Goal: Task Accomplishment & Management: Use online tool/utility

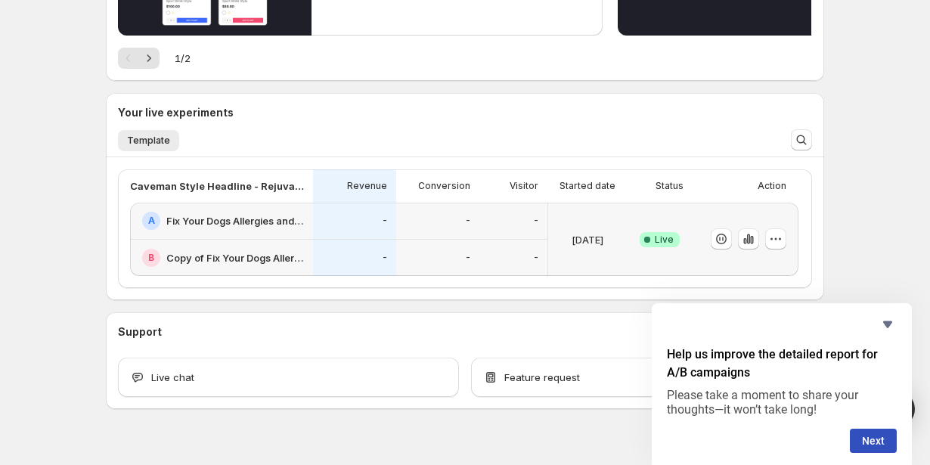
scroll to position [278, 0]
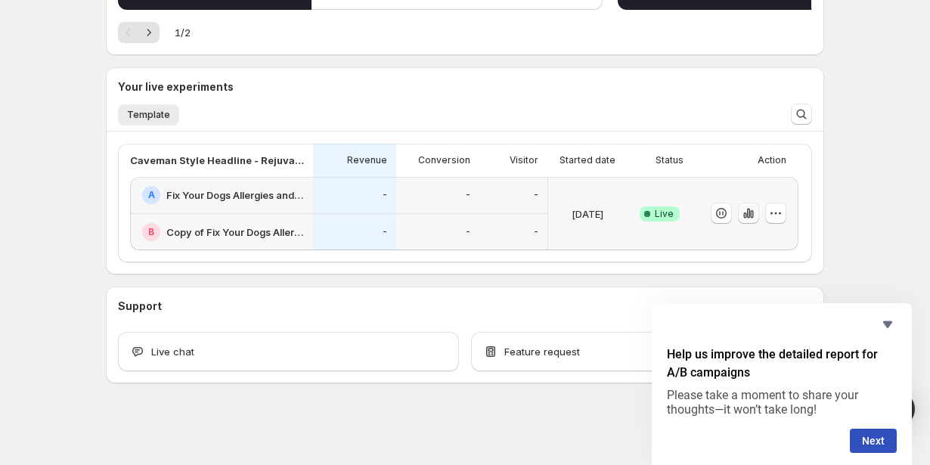
click at [746, 212] on icon "button" at bounding box center [748, 213] width 15 height 15
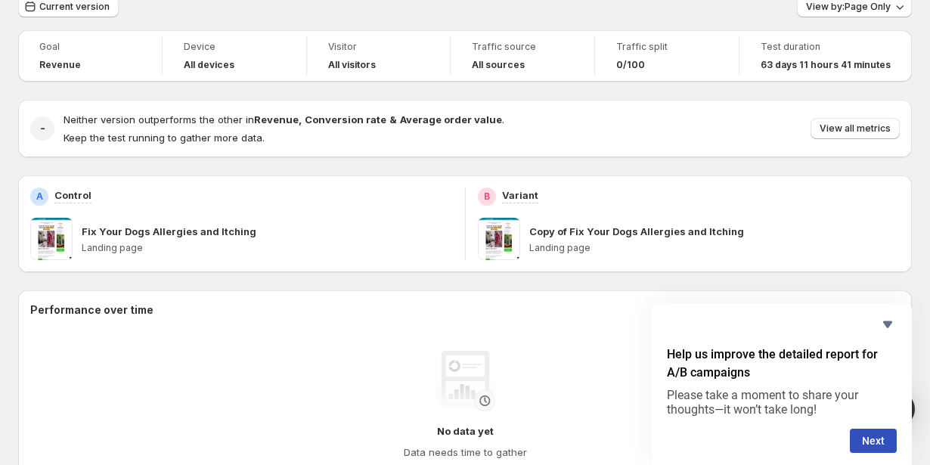
scroll to position [89, 0]
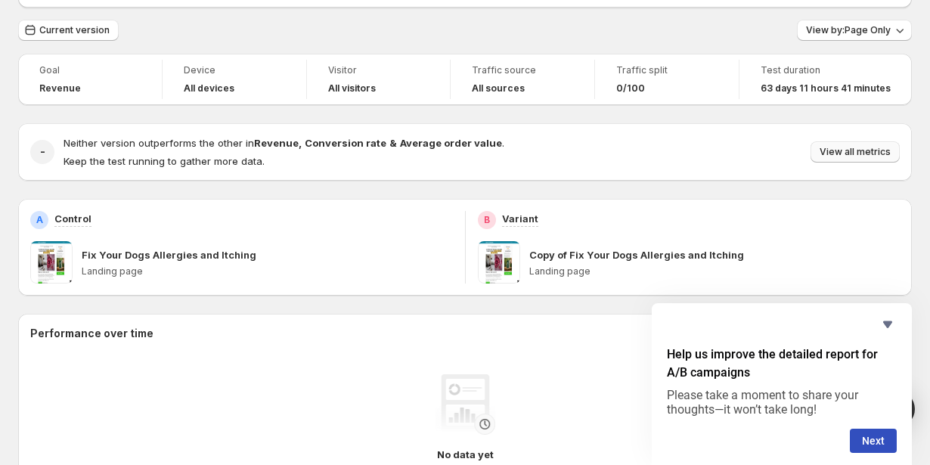
click at [849, 154] on span "View all metrics" at bounding box center [855, 152] width 71 height 12
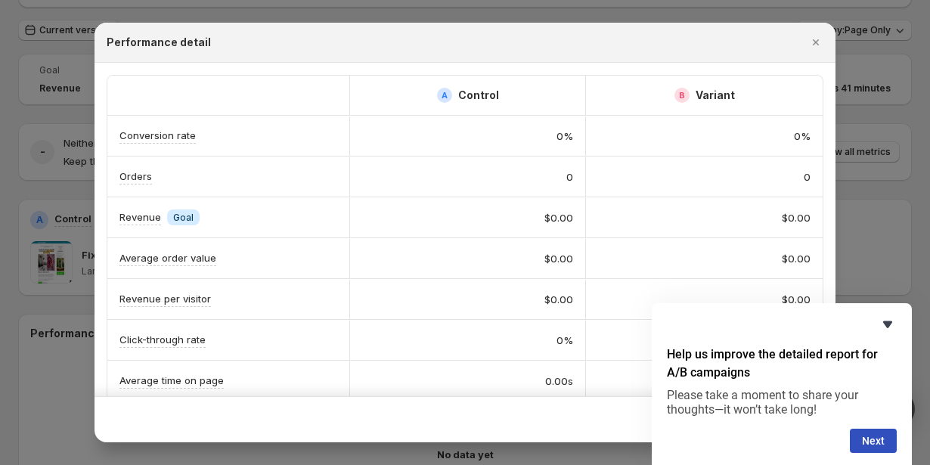
click at [887, 326] on icon "Hide survey" at bounding box center [887, 324] width 9 height 7
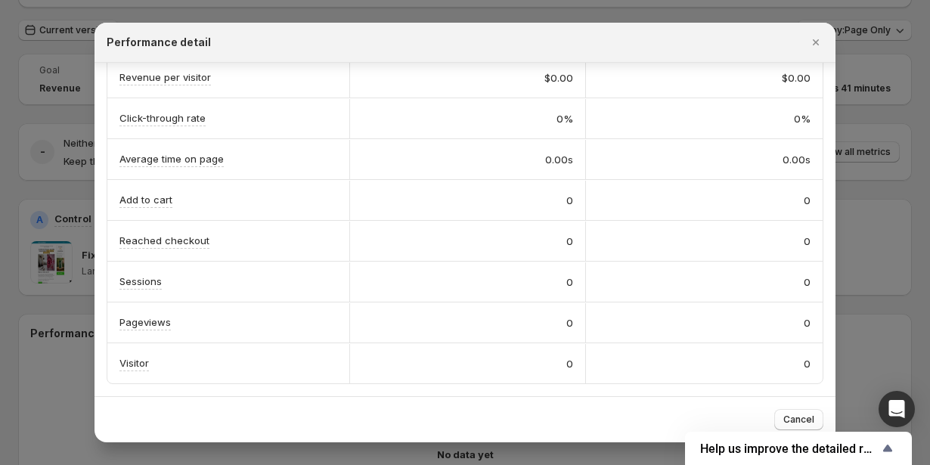
scroll to position [0, 0]
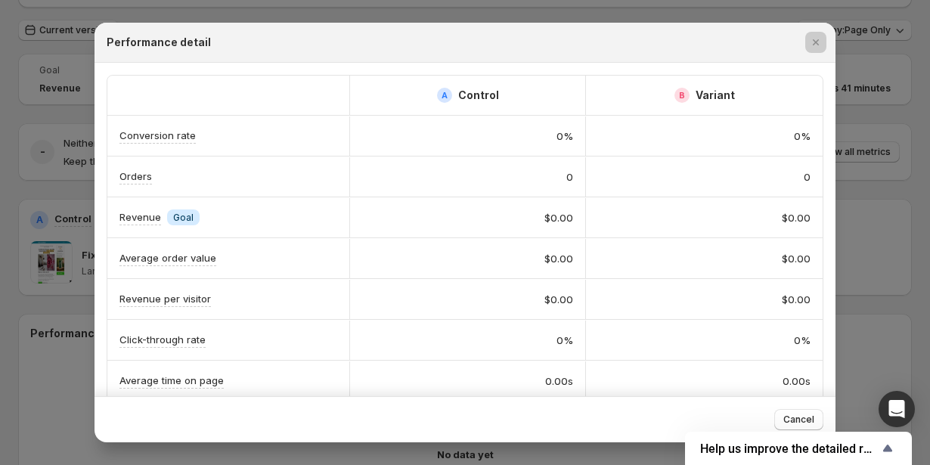
click at [890, 169] on div at bounding box center [465, 232] width 930 height 465
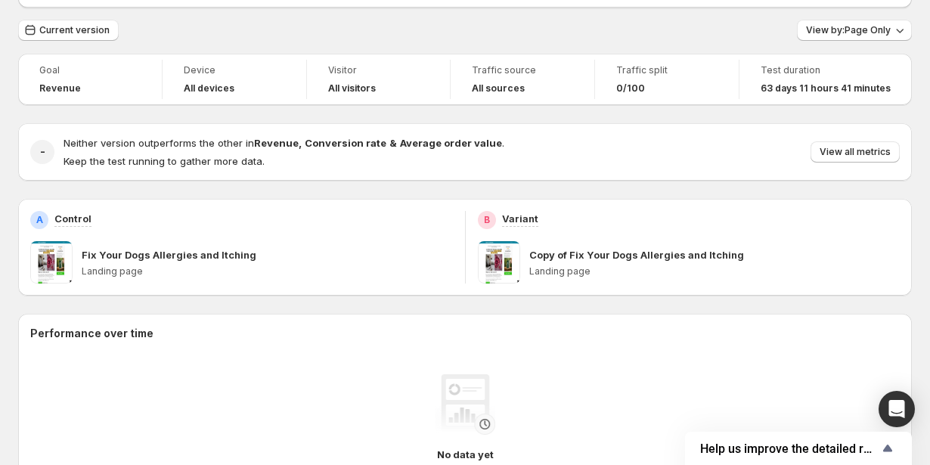
click at [42, 262] on span at bounding box center [51, 262] width 42 height 42
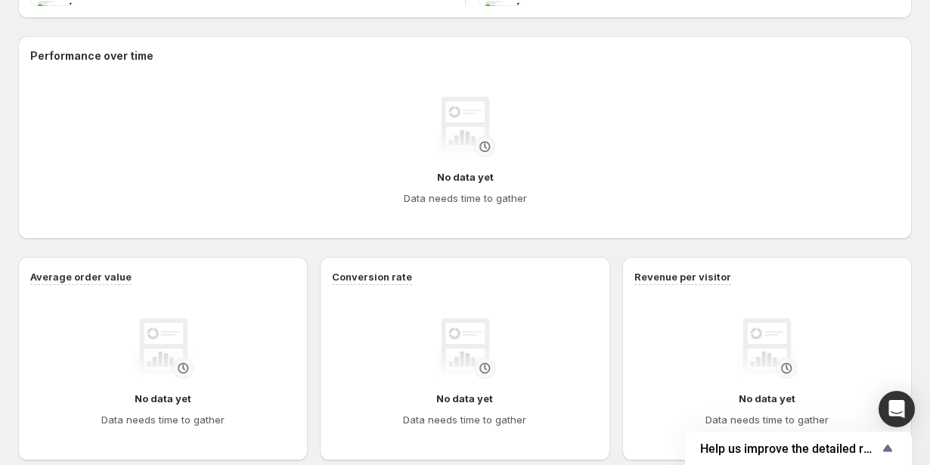
scroll to position [355, 0]
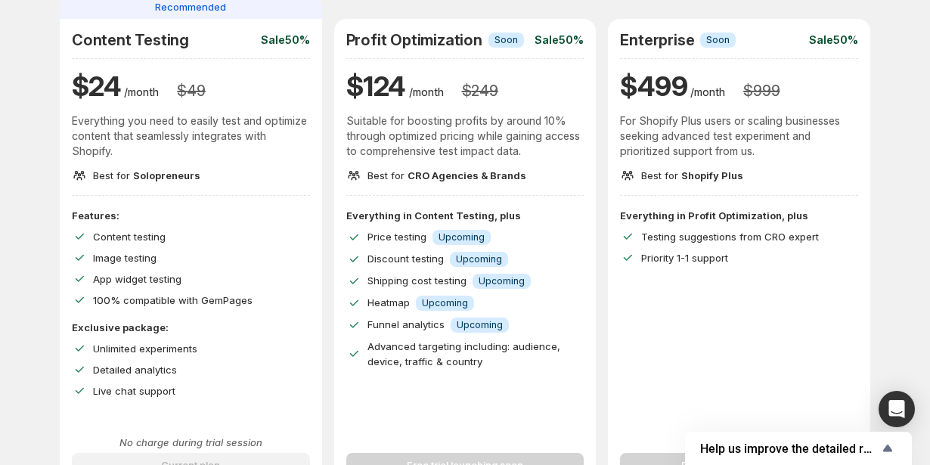
scroll to position [678, 0]
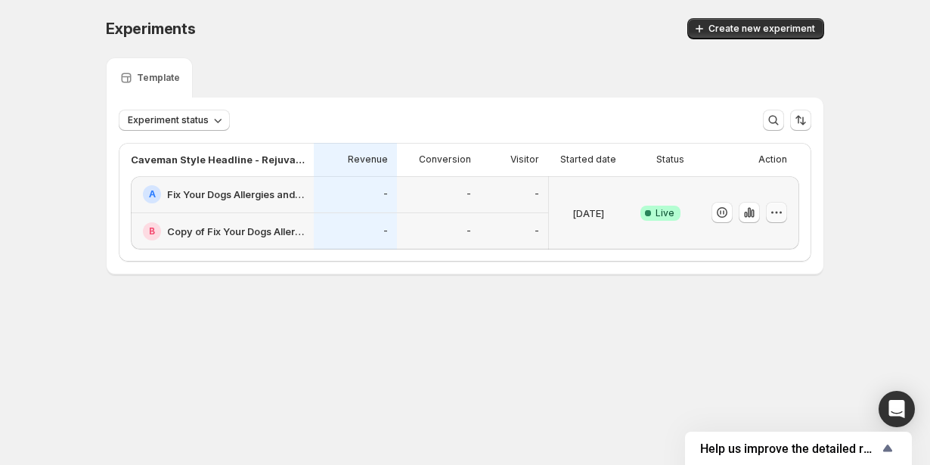
click at [780, 213] on icon "button" at bounding box center [776, 212] width 15 height 15
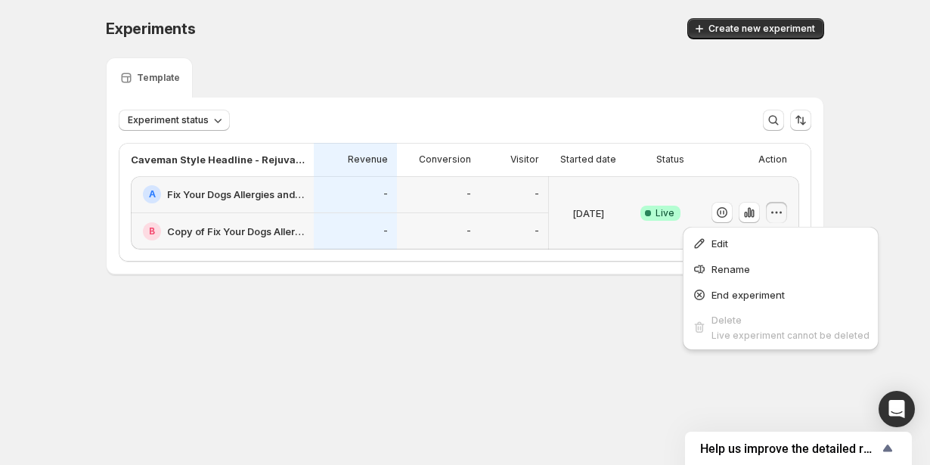
click at [631, 294] on div "Experiments. This page is ready Experiments Create new experiment Template Expe…" at bounding box center [465, 178] width 755 height 356
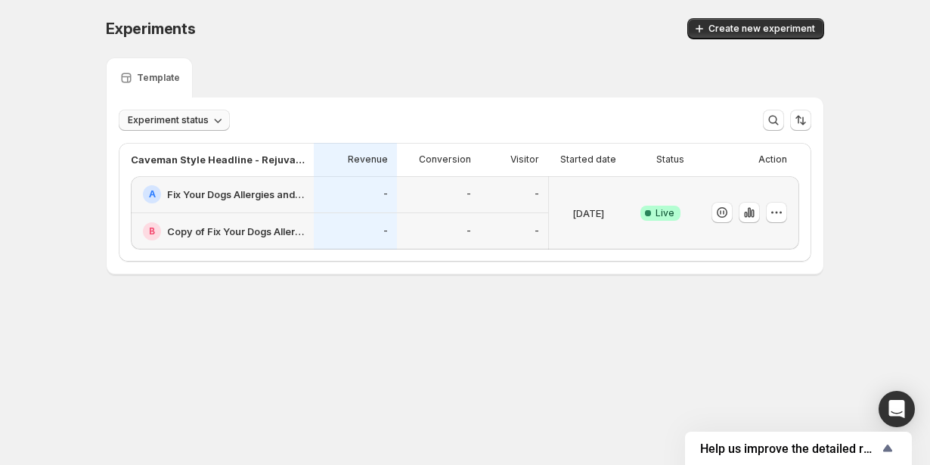
click at [215, 120] on icon "button" at bounding box center [217, 120] width 15 height 15
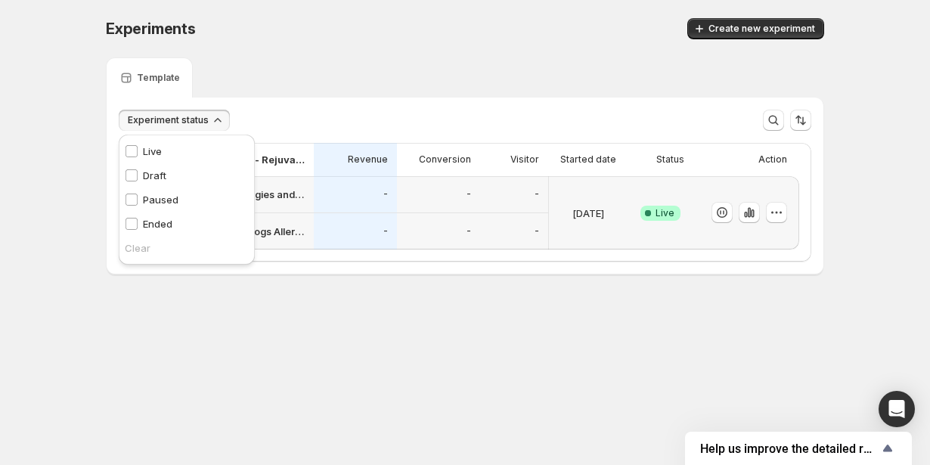
click at [298, 60] on div "Template" at bounding box center [465, 77] width 718 height 40
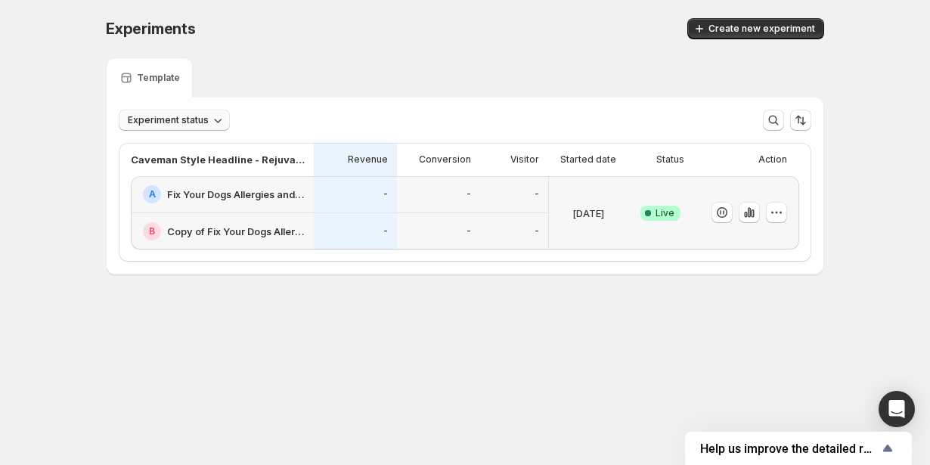
click at [219, 196] on h2 "Fix Your Dogs Allergies and Itching" at bounding box center [236, 194] width 138 height 15
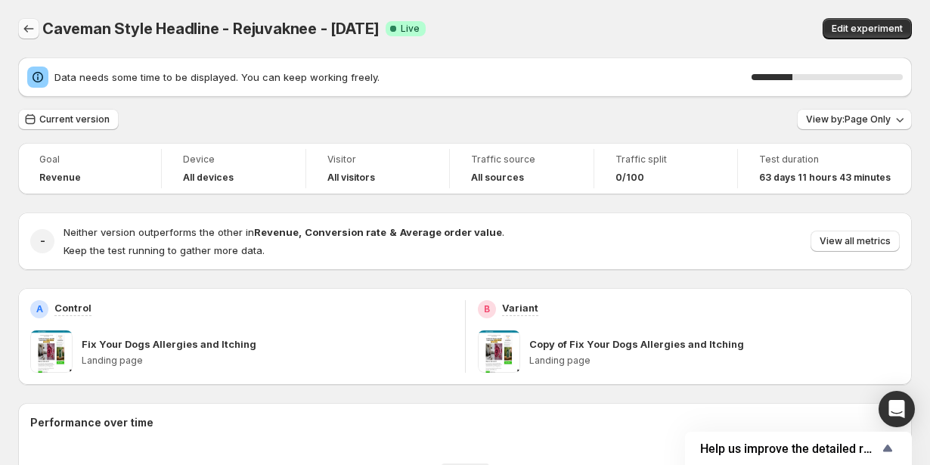
click at [30, 26] on icon "Back" at bounding box center [28, 28] width 15 height 15
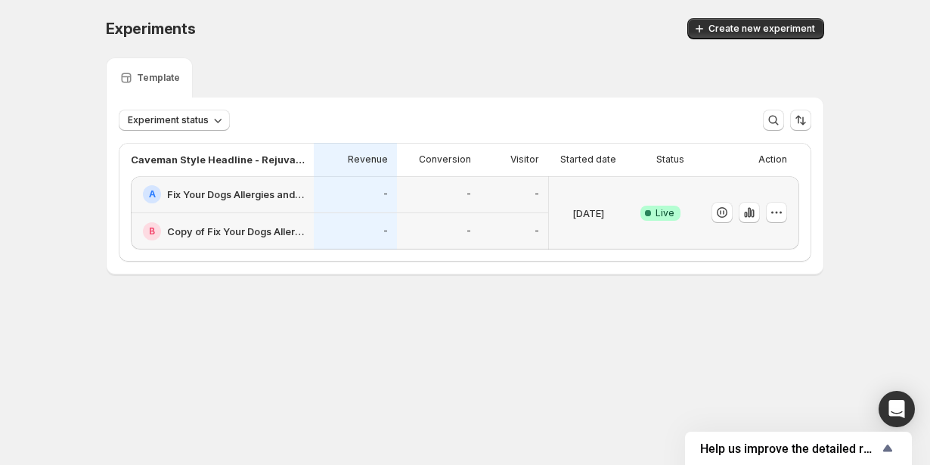
click at [209, 231] on h2 "Copy of Fix Your Dogs Allergies and Itching" at bounding box center [236, 231] width 138 height 15
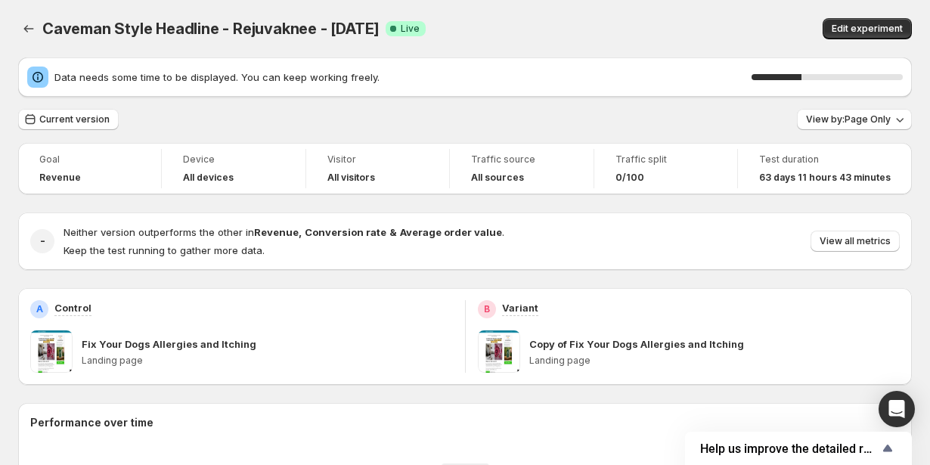
click at [144, 353] on div "Fix Your Dogs Allergies and Itching Landing page" at bounding box center [267, 351] width 371 height 42
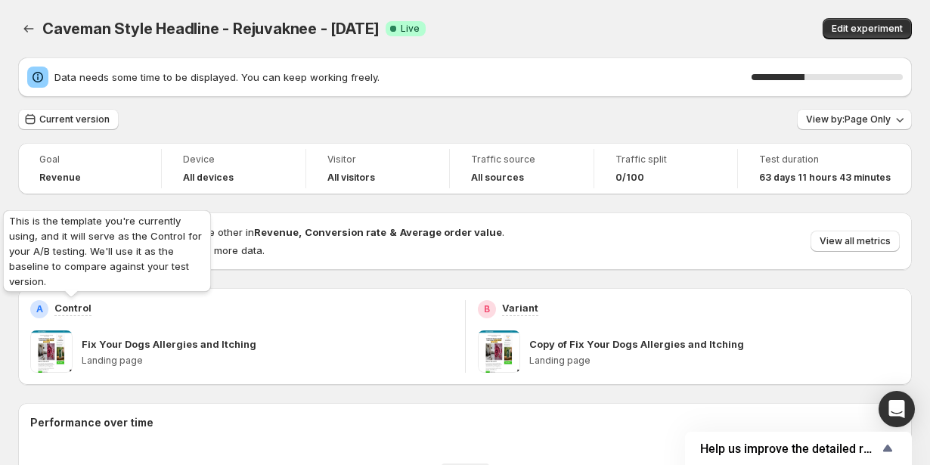
click at [67, 303] on p "Control" at bounding box center [72, 307] width 37 height 15
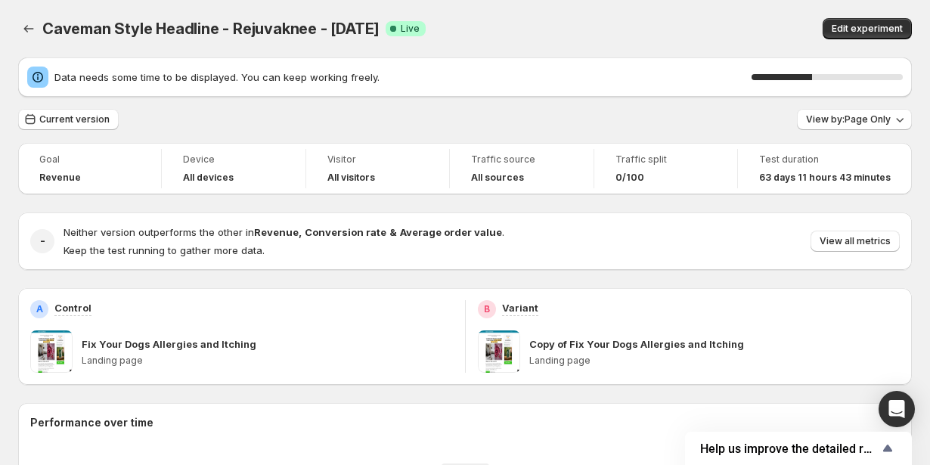
click at [51, 363] on span at bounding box center [51, 351] width 42 height 42
click at [535, 347] on p "Copy of Fix Your Dogs Allergies and Itching" at bounding box center [636, 344] width 215 height 15
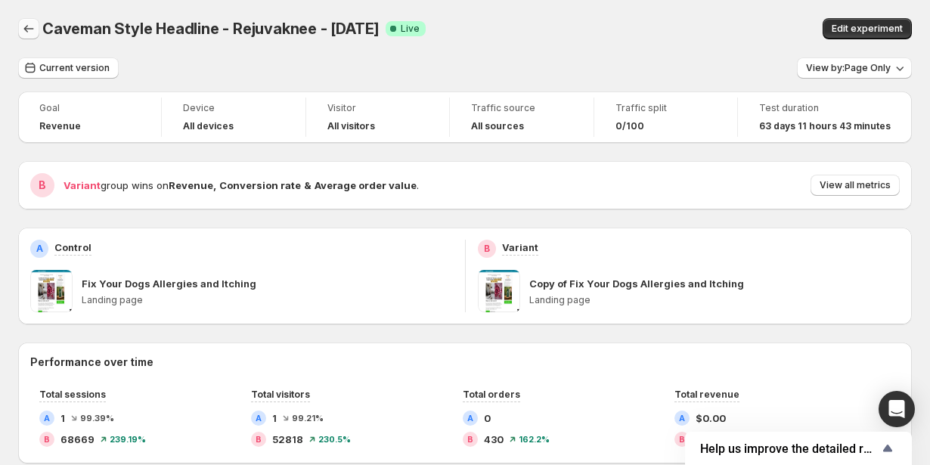
click at [33, 19] on button "Back" at bounding box center [28, 28] width 21 height 21
